Goal: Task Accomplishment & Management: Use online tool/utility

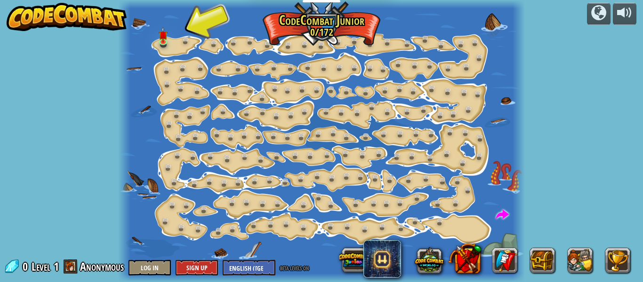
click at [177, 34] on div at bounding box center [321, 141] width 406 height 282
click at [199, 59] on div at bounding box center [321, 141] width 406 height 282
click at [187, 47] on link at bounding box center [188, 41] width 19 height 19
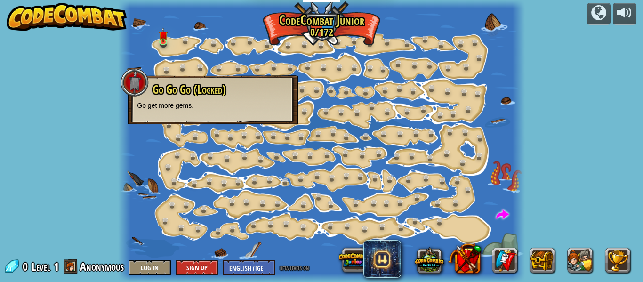
click at [219, 87] on span "Go Go Go (Locked)" at bounding box center [189, 89] width 73 height 16
click at [177, 45] on div at bounding box center [321, 141] width 406 height 282
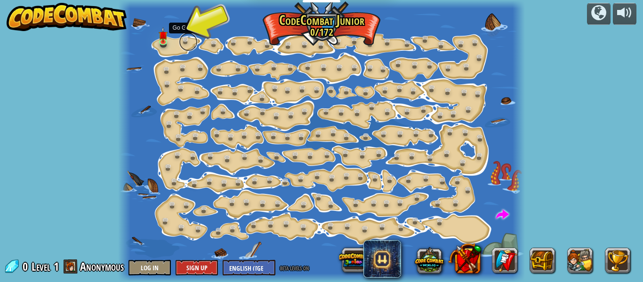
click at [180, 45] on div "Step Change (Locked) Change step arguments. Go Smart (Locked) Now we're really …" at bounding box center [321, 141] width 406 height 282
click at [179, 44] on link at bounding box center [188, 41] width 19 height 19
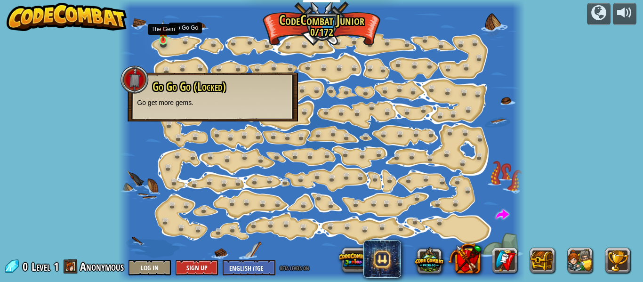
click at [167, 40] on img at bounding box center [163, 30] width 9 height 21
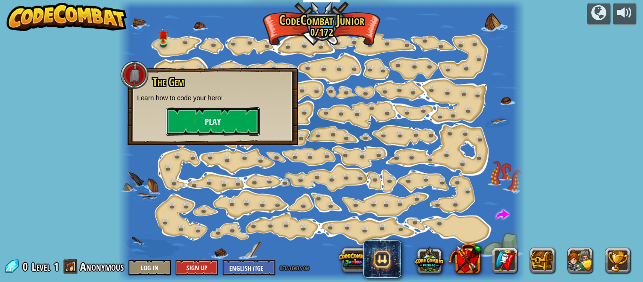
click at [205, 129] on button "Play" at bounding box center [213, 121] width 94 height 28
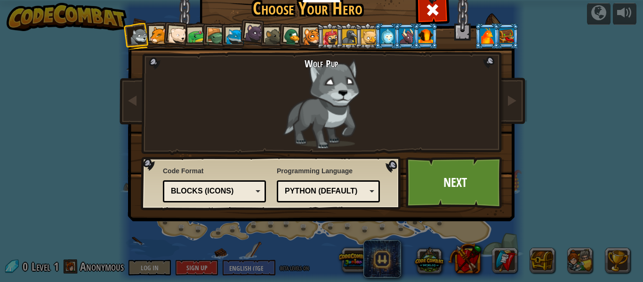
click at [288, 43] on div at bounding box center [292, 37] width 18 height 18
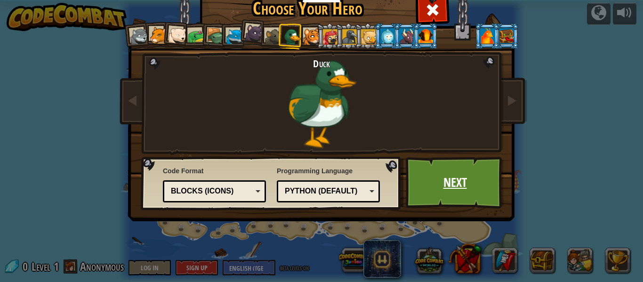
click at [483, 175] on link "Next" at bounding box center [455, 183] width 98 height 52
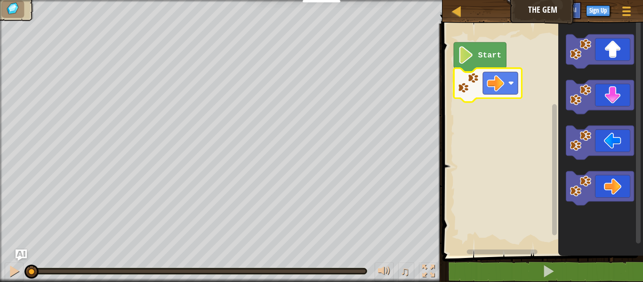
click at [482, 96] on icon "Blockly Workspace" at bounding box center [488, 85] width 68 height 34
click at [502, 94] on rect "Blockly Workspace" at bounding box center [500, 83] width 35 height 22
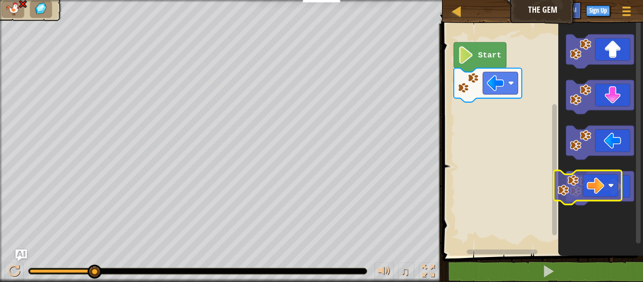
click at [609, 183] on icon "Blockly Workspace" at bounding box center [600, 188] width 68 height 34
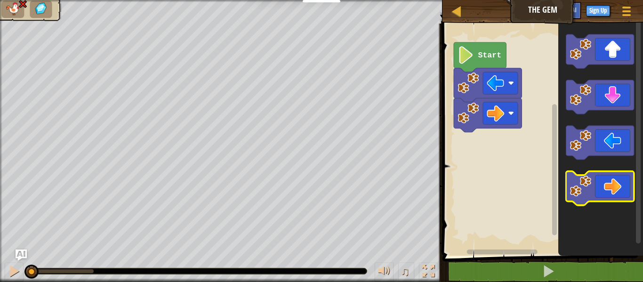
click at [609, 183] on icon "Blockly Workspace" at bounding box center [600, 188] width 68 height 34
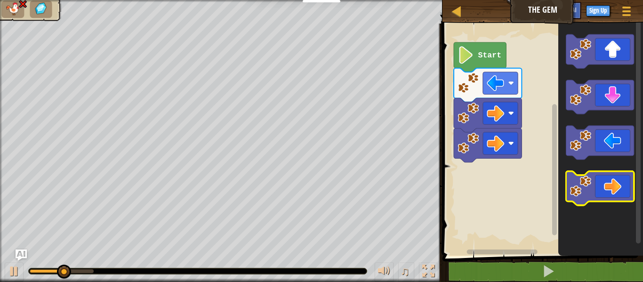
click at [607, 184] on icon "Blockly Workspace" at bounding box center [600, 188] width 68 height 34
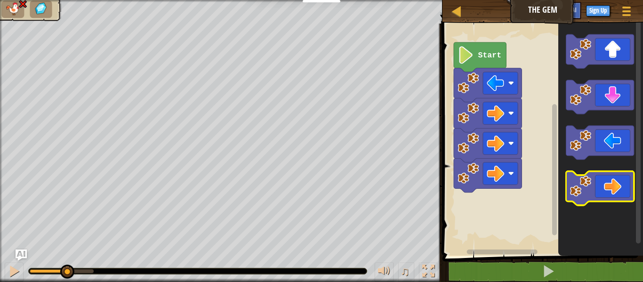
click at [607, 184] on icon "Blockly Workspace" at bounding box center [600, 188] width 68 height 34
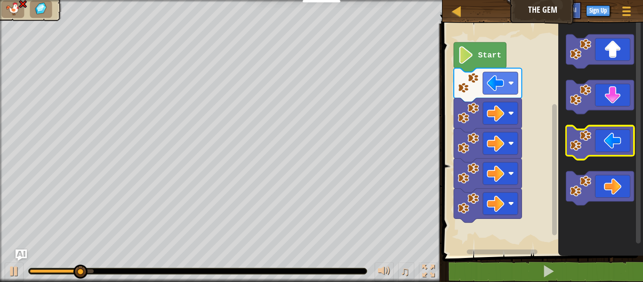
click at [605, 149] on icon "Blockly Workspace" at bounding box center [600, 143] width 68 height 34
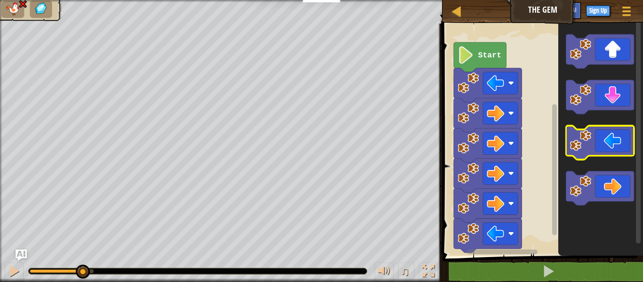
click at [605, 149] on icon "Blockly Workspace" at bounding box center [600, 143] width 68 height 34
click at [606, 149] on icon "Blockly Workspace" at bounding box center [600, 143] width 68 height 34
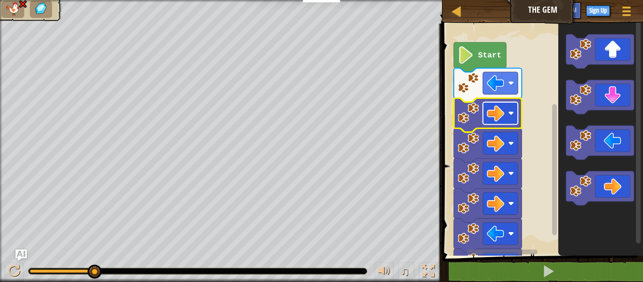
click at [507, 103] on rect "Blockly Workspace" at bounding box center [500, 113] width 35 height 22
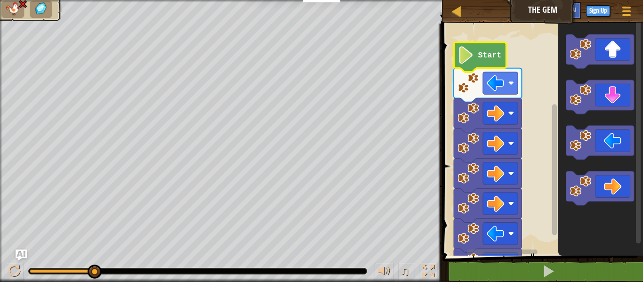
click at [483, 66] on icon "Blockly Workspace" at bounding box center [480, 57] width 52 height 30
click at [481, 64] on icon "Blockly Workspace" at bounding box center [480, 57] width 52 height 30
click at [518, 11] on div "Map The Gem Game Menu Sign Up Ask AI" at bounding box center [542, 12] width 201 height 24
click at [611, 13] on div "Game Menu Sign Up Ask AI" at bounding box center [594, 13] width 87 height 22
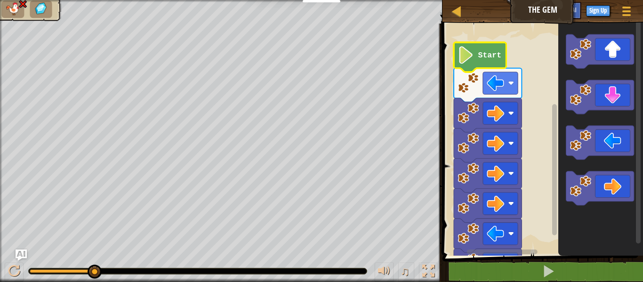
click at [611, 13] on div "Game Menu Sign Up Ask AI" at bounding box center [594, 13] width 87 height 22
click at [603, 11] on button "Sign Up" at bounding box center [598, 10] width 24 height 11
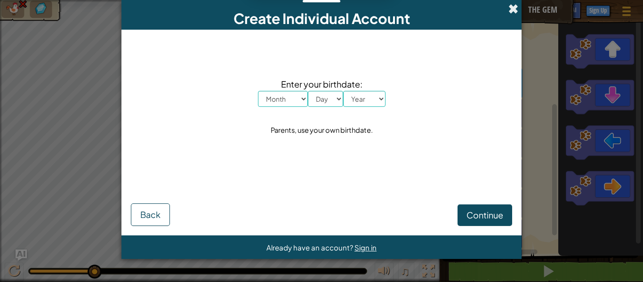
click at [518, 7] on span at bounding box center [513, 9] width 10 height 10
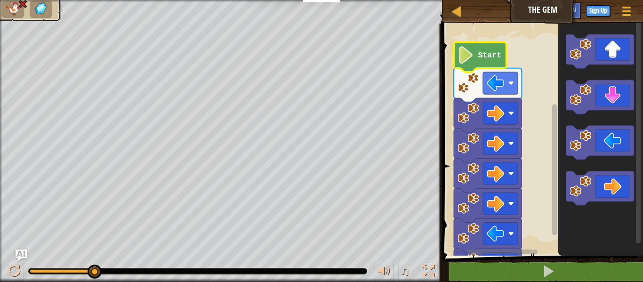
click at [41, 15] on img at bounding box center [41, 9] width 16 height 14
click at [13, 268] on div at bounding box center [14, 271] width 12 height 12
click at [14, 269] on div at bounding box center [14, 271] width 12 height 12
click at [15, 269] on div at bounding box center [14, 271] width 12 height 12
